Goal: Find specific page/section: Find specific page/section

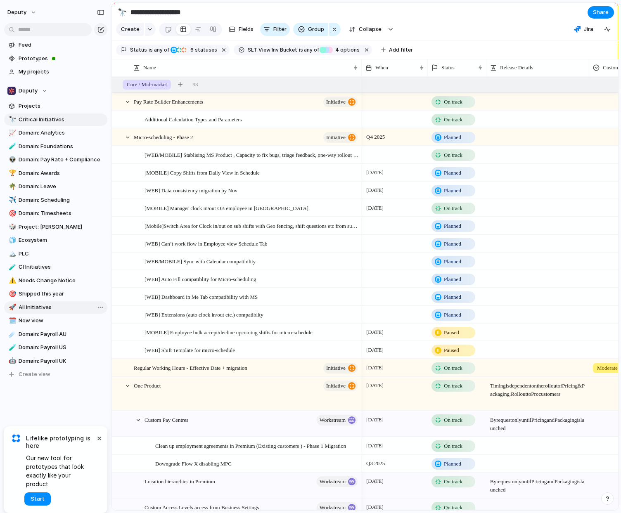
click at [47, 310] on span "All Initiatives" at bounding box center [62, 307] width 86 height 8
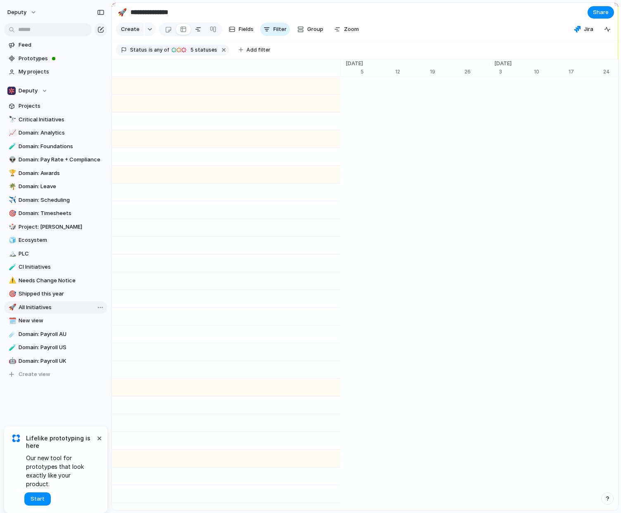
type input "**********"
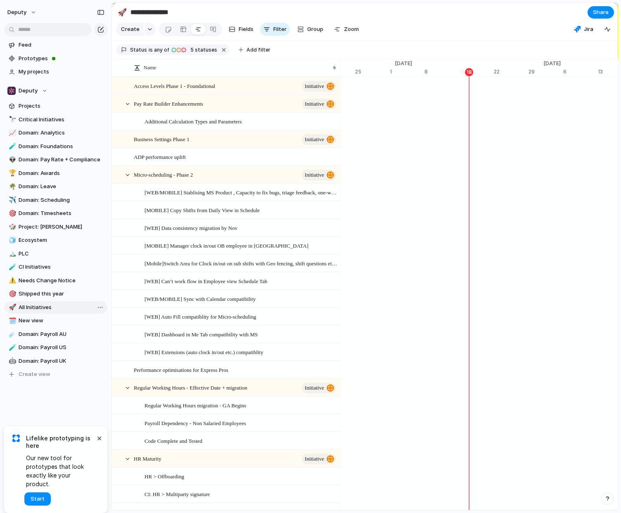
scroll to position [0, 5378]
